Goal: Register for event/course

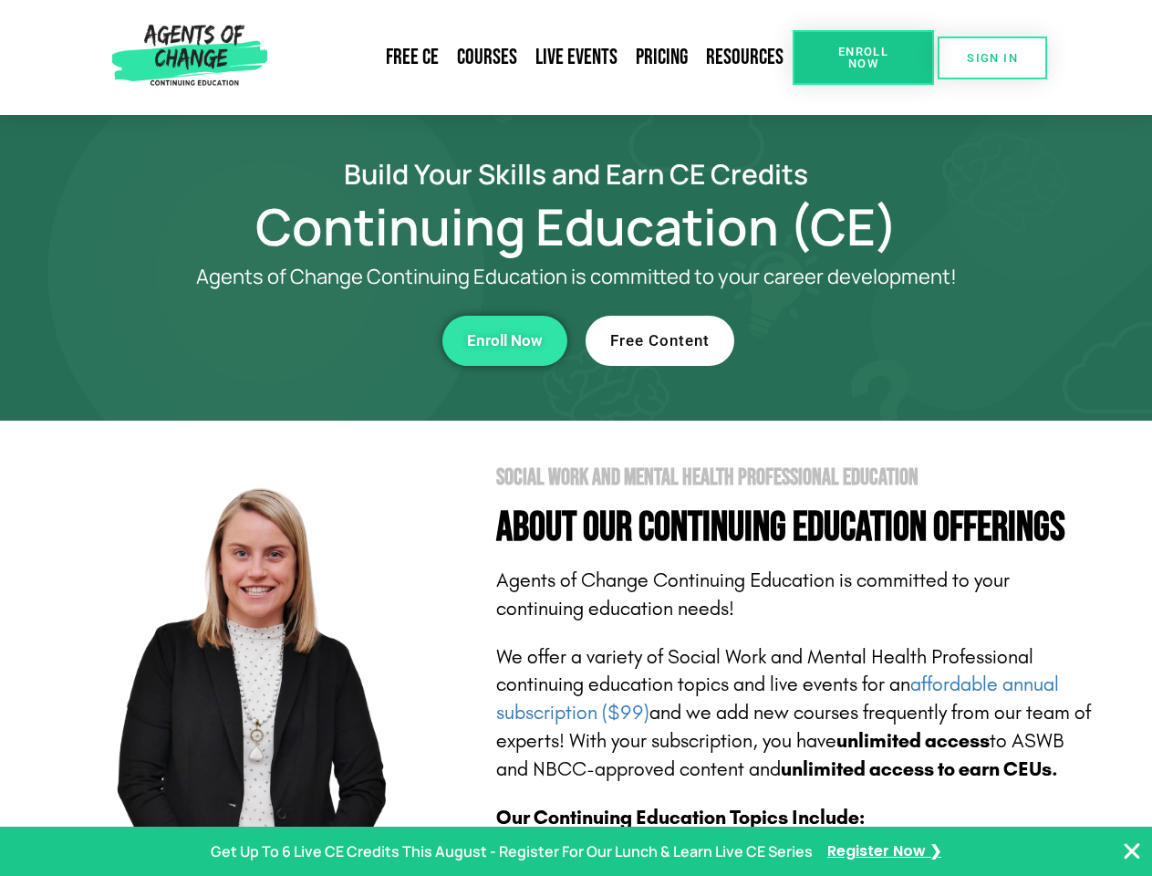
click at [576, 438] on section "Social Work and Mental Health Professional Education About Our Continuing Educa…" at bounding box center [576, 804] width 1152 height 766
click at [863, 57] on span "Enroll Now" at bounding box center [863, 58] width 83 height 24
click at [993, 57] on span "SIGN IN" at bounding box center [992, 58] width 51 height 12
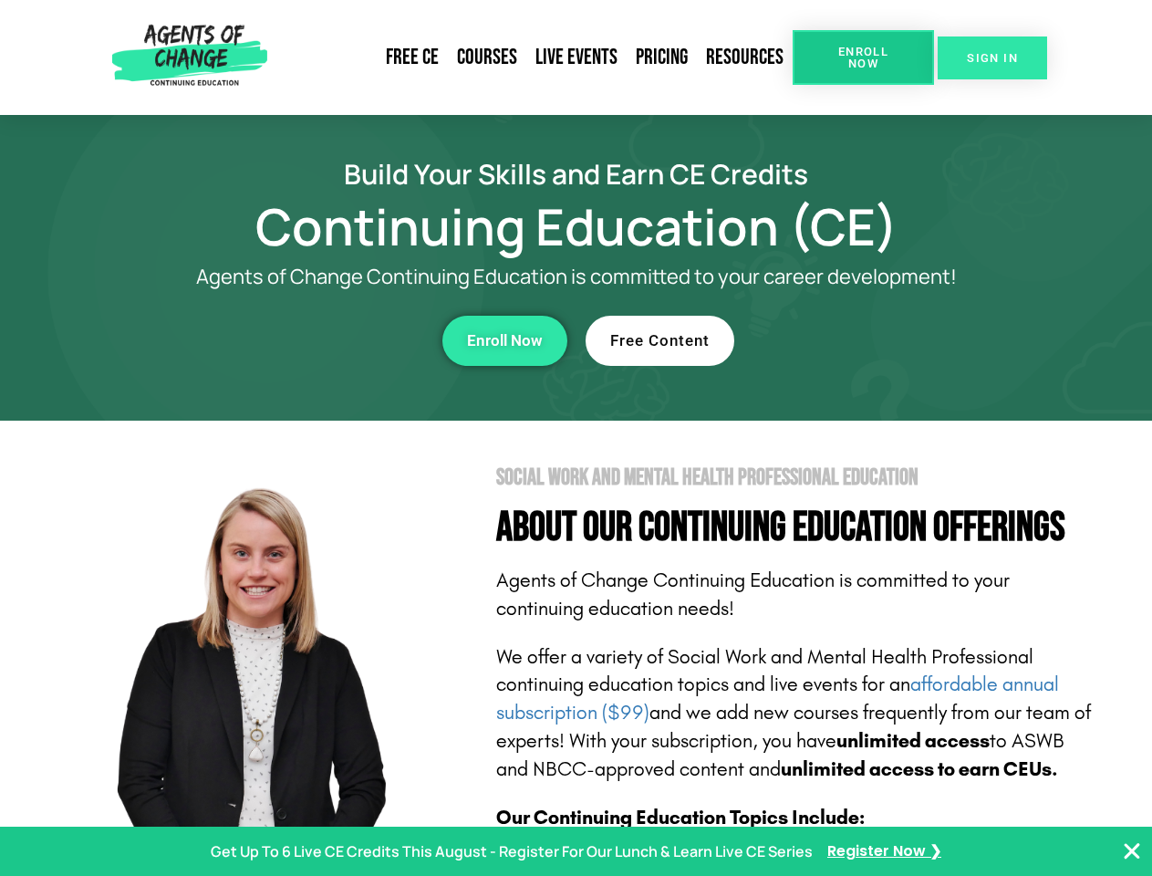
click at [317, 340] on div "Enroll Now" at bounding box center [317, 341] width 502 height 50
click at [505, 340] on span "Enroll Now" at bounding box center [505, 341] width 76 height 16
click at [837, 340] on div "Free Content" at bounding box center [837, 341] width 502 height 50
